Goal: Find specific page/section: Find specific page/section

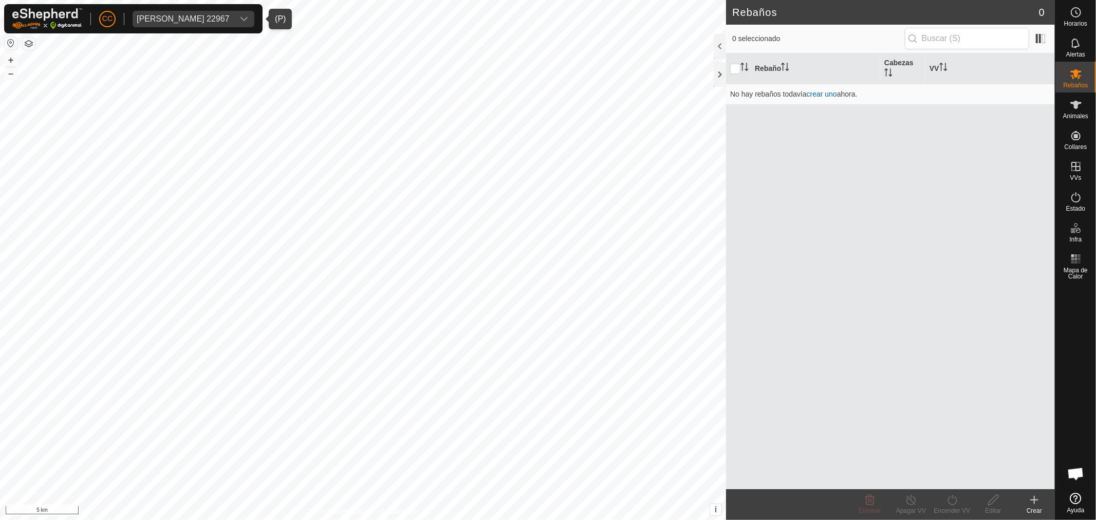
click at [191, 11] on span "[PERSON_NAME] 22967" at bounding box center [183, 19] width 101 height 16
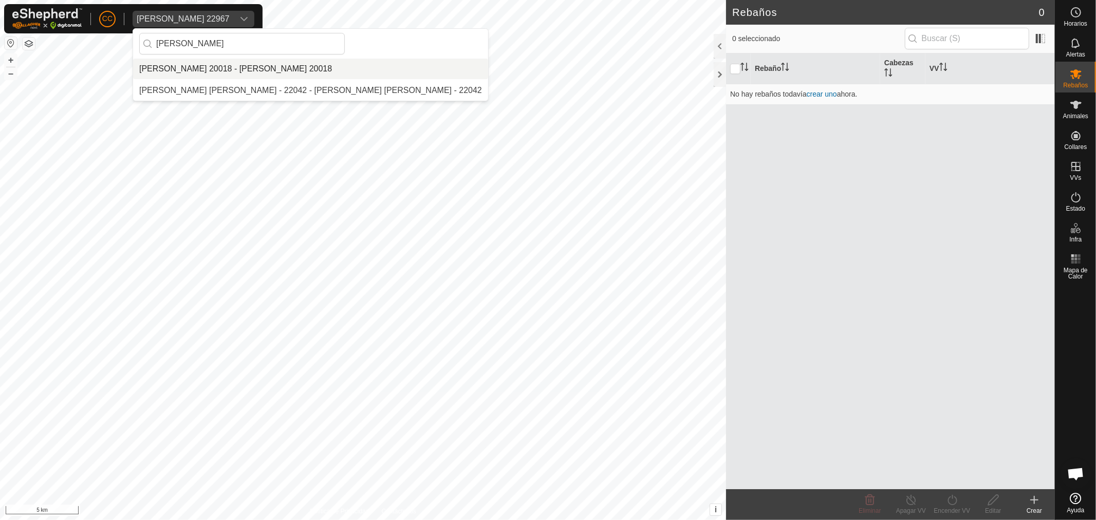
type input "[PERSON_NAME]"
click at [275, 70] on li "[PERSON_NAME] 20018 - [PERSON_NAME] 20018" at bounding box center [310, 69] width 355 height 21
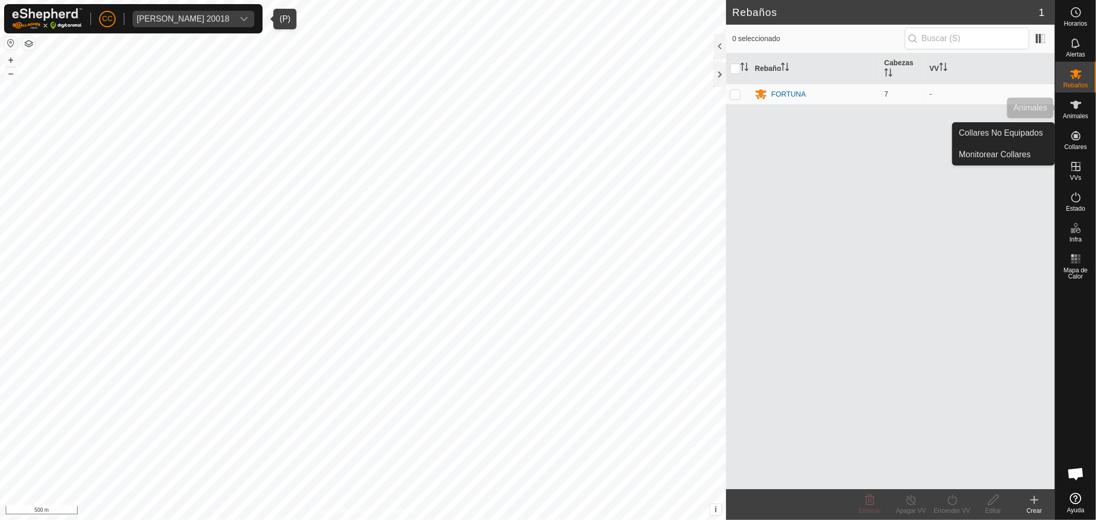
click at [1082, 120] on div "Animales" at bounding box center [1076, 108] width 41 height 31
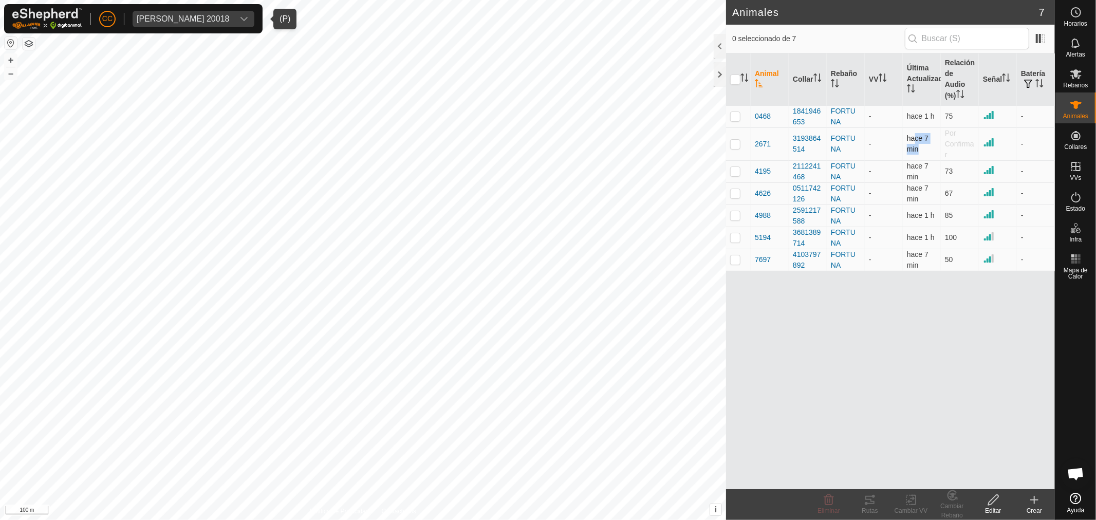
drag, startPoint x: 910, startPoint y: 142, endPoint x: 916, endPoint y: 154, distance: 12.9
click at [916, 154] on td "hace 7 min" at bounding box center [922, 143] width 38 height 33
click at [1079, 193] on icon at bounding box center [1076, 197] width 12 height 12
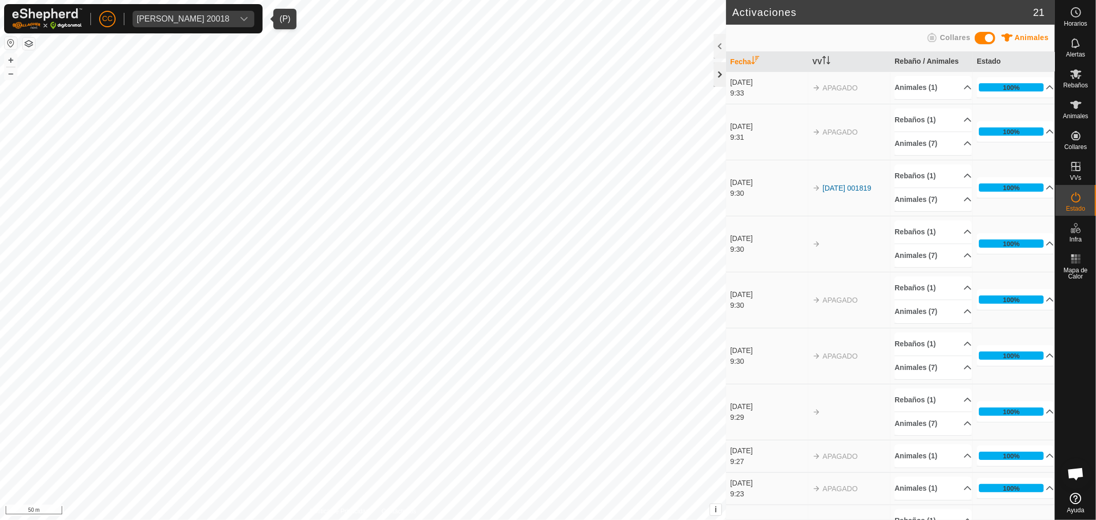
click at [714, 82] on div at bounding box center [720, 74] width 12 height 25
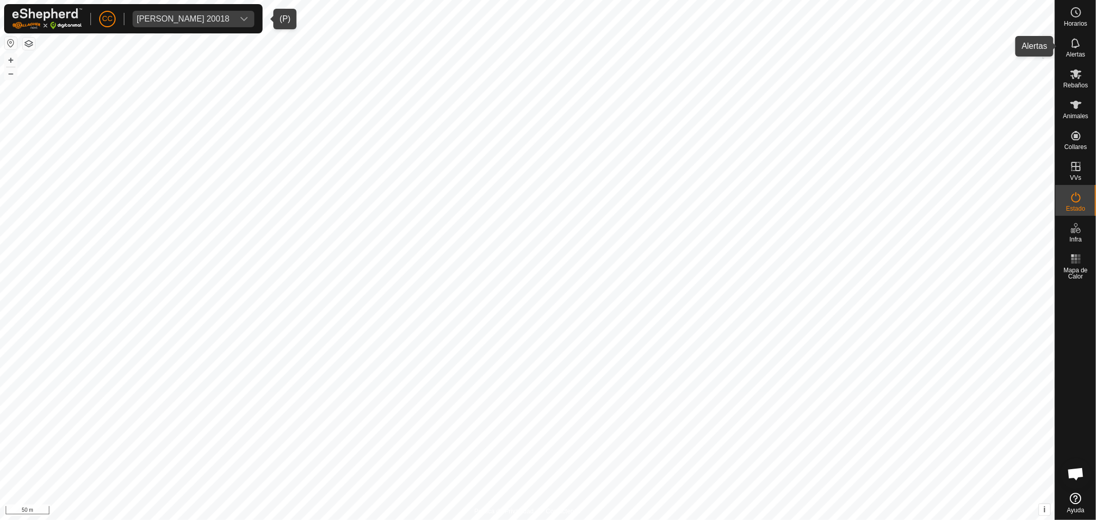
click at [1063, 34] on div "Alertas" at bounding box center [1076, 46] width 41 height 31
click at [1049, 46] on div at bounding box center [1049, 46] width 12 height 25
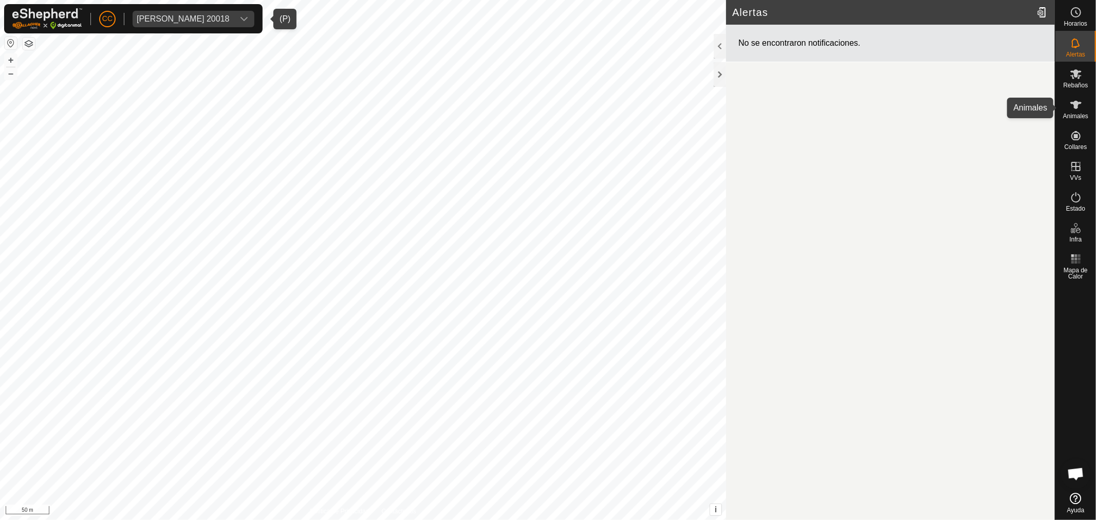
click at [1078, 108] on icon at bounding box center [1076, 105] width 12 height 12
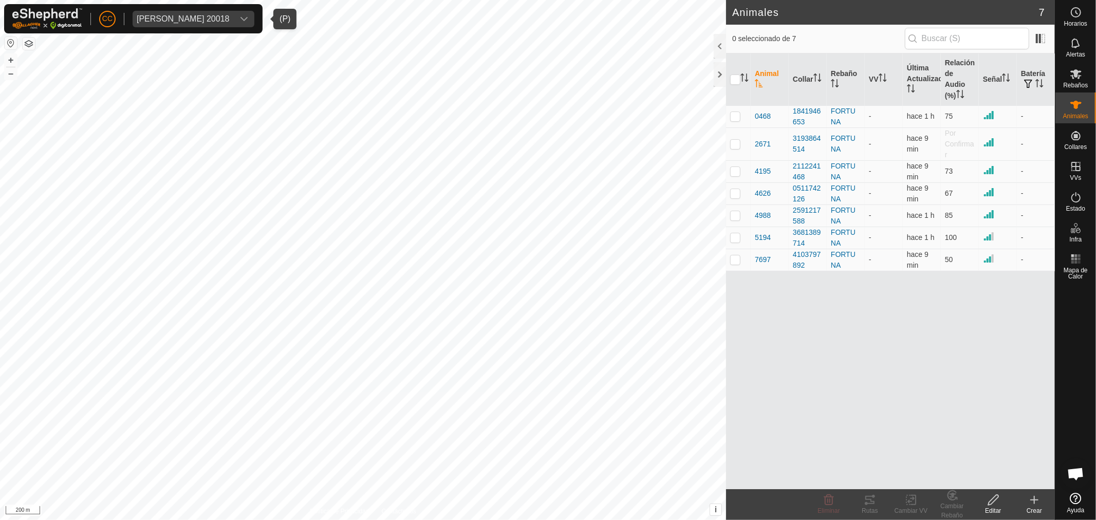
click at [226, 21] on div "[PERSON_NAME] 20018" at bounding box center [183, 19] width 93 height 8
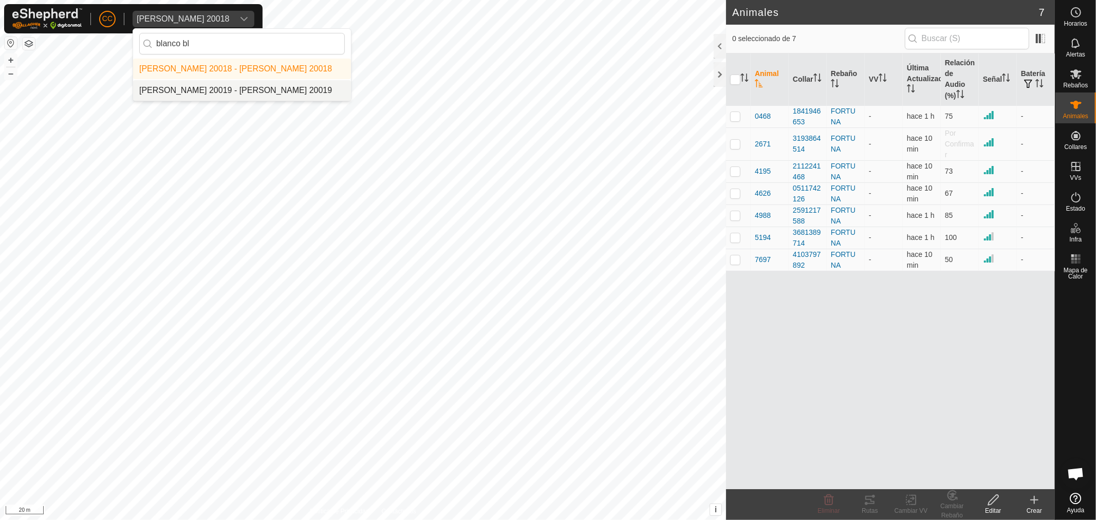
type input "blanco bl"
